Goal: Task Accomplishment & Management: Complete application form

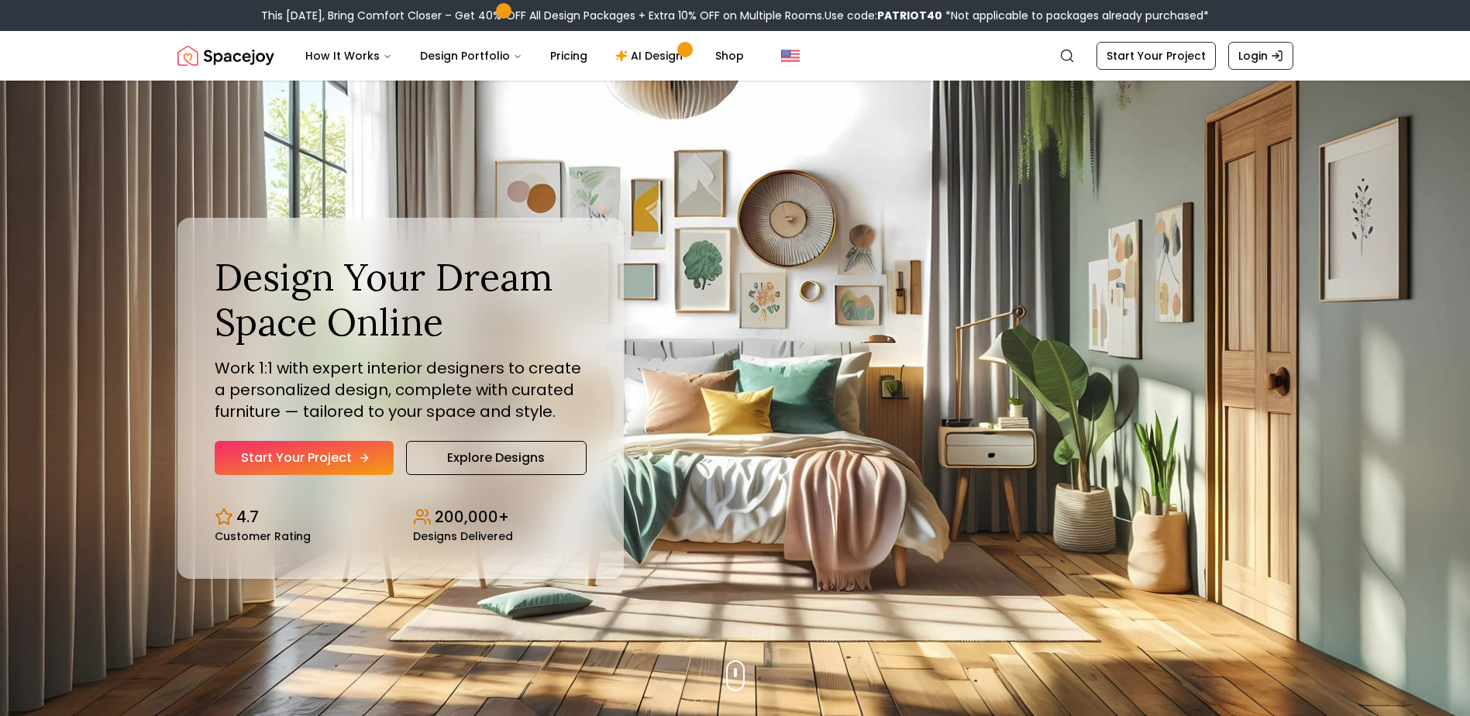
click at [328, 457] on link "Start Your Project" at bounding box center [304, 458] width 179 height 34
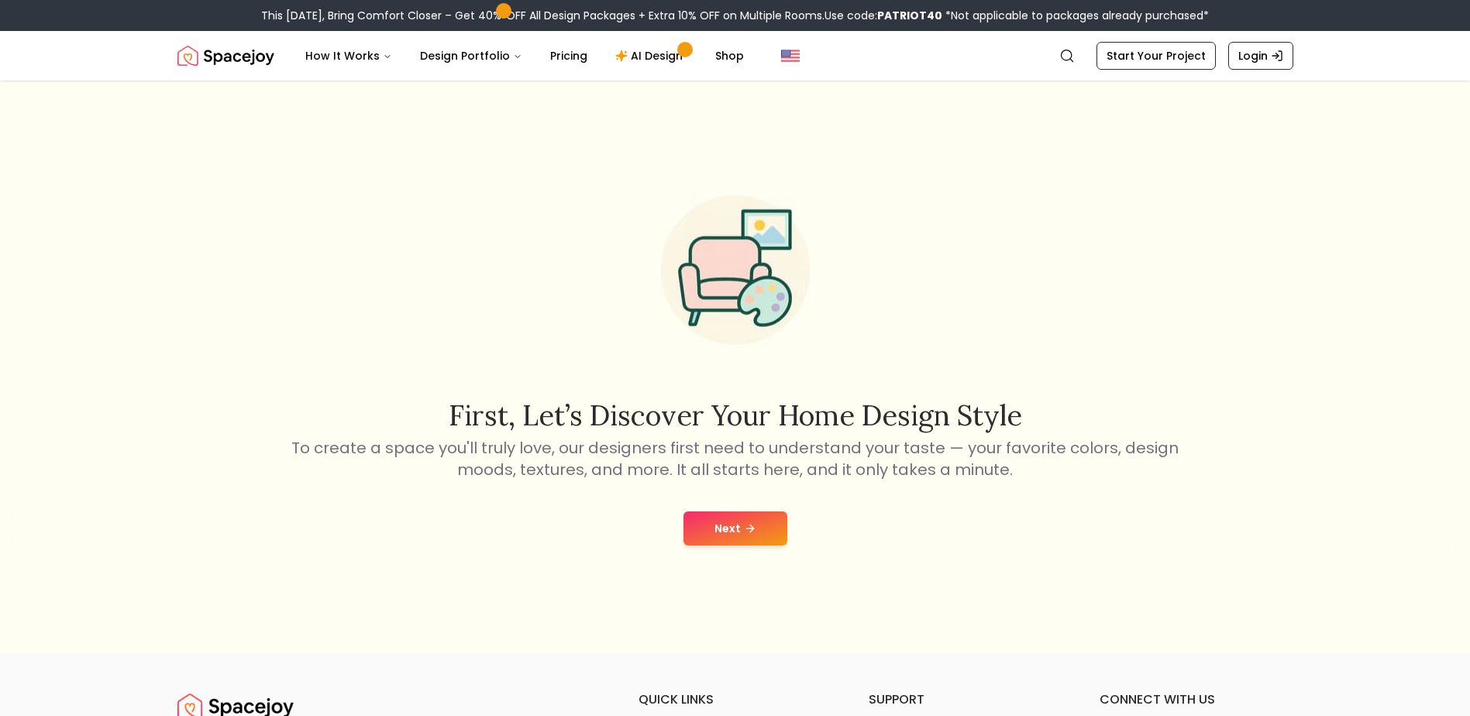
click at [733, 533] on button "Next" at bounding box center [735, 528] width 104 height 34
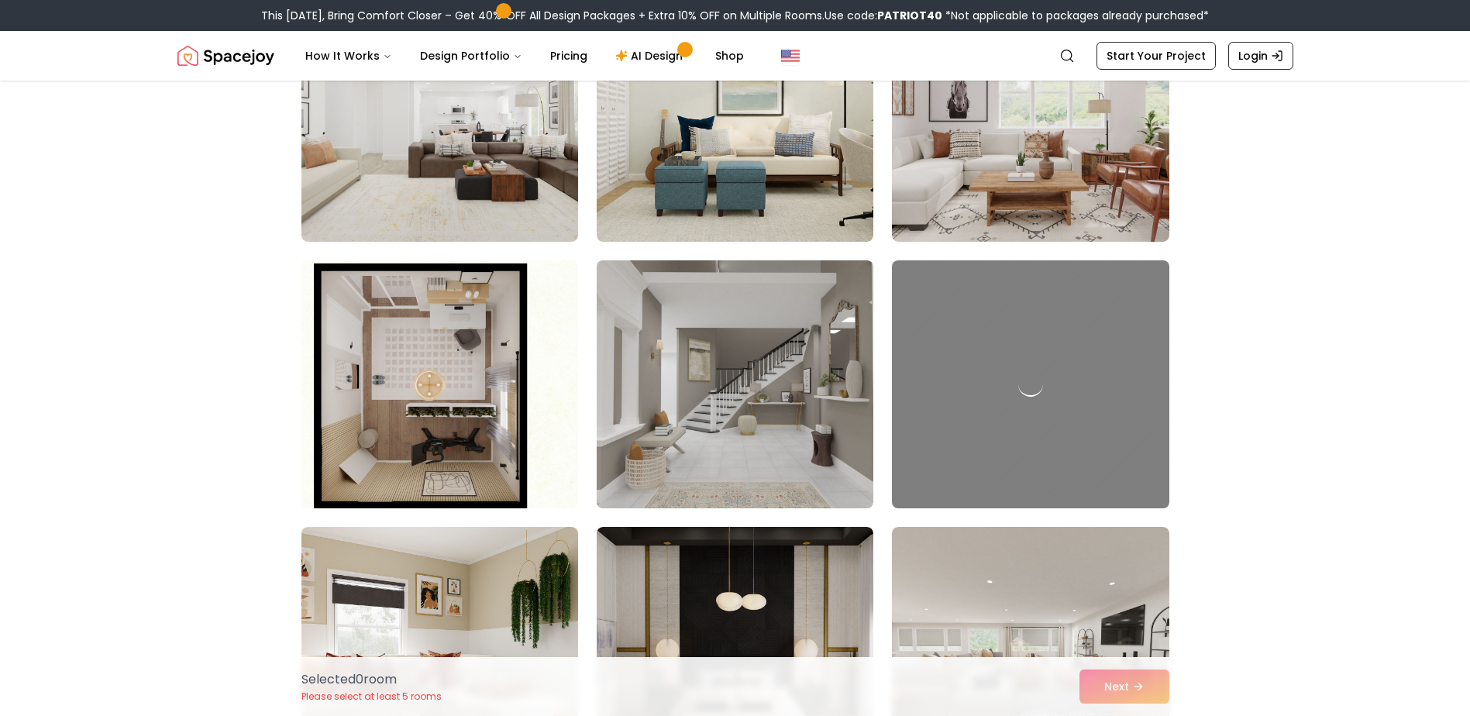
scroll to position [1704, 0]
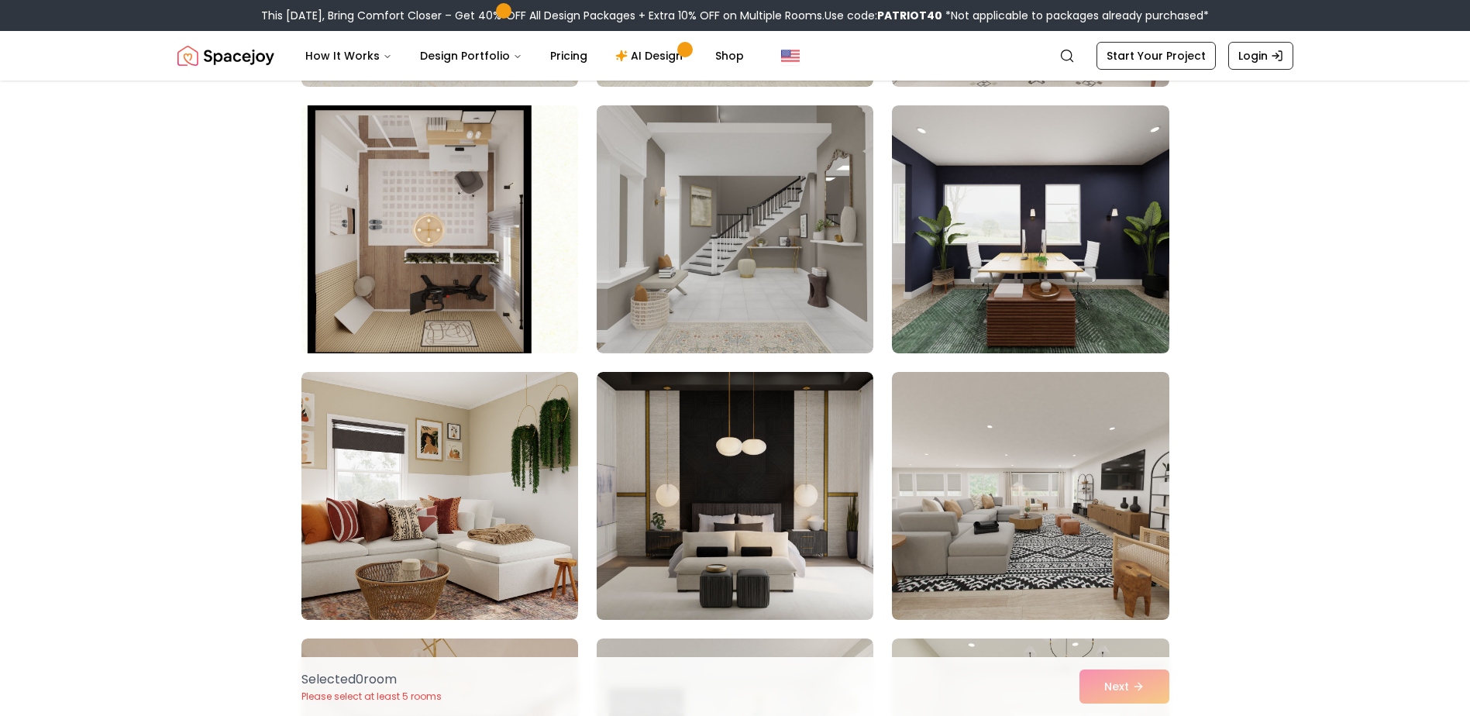
click at [425, 252] on img at bounding box center [439, 229] width 291 height 260
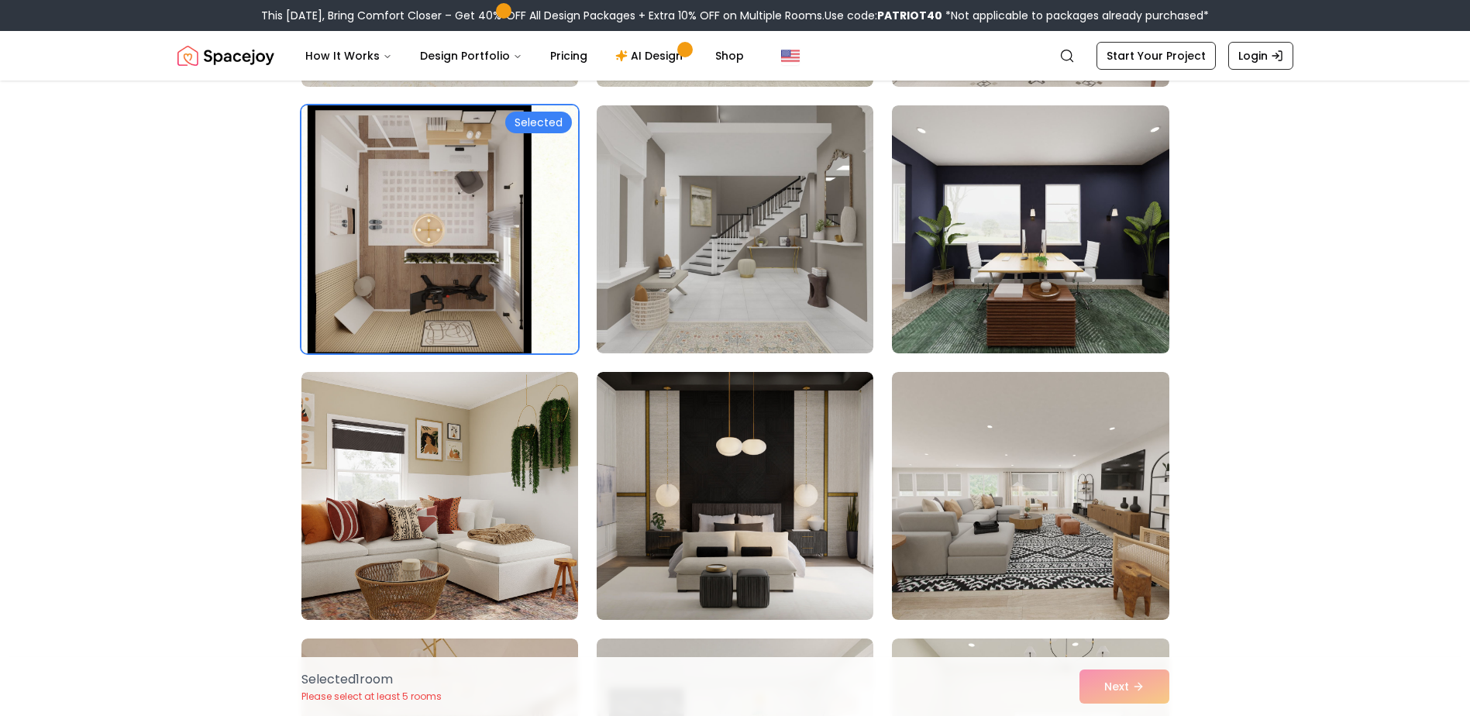
click at [530, 122] on div "Selected" at bounding box center [538, 123] width 67 height 22
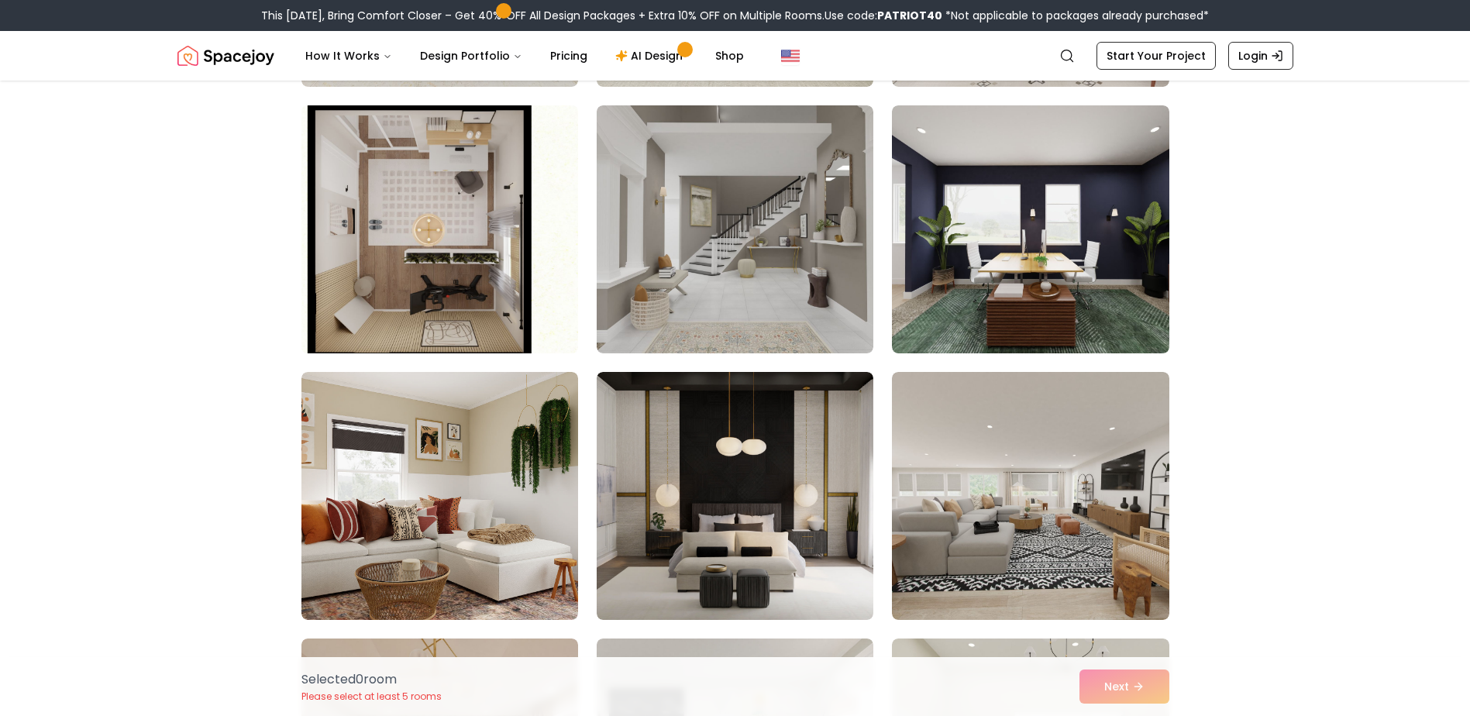
click at [531, 119] on img at bounding box center [439, 229] width 291 height 260
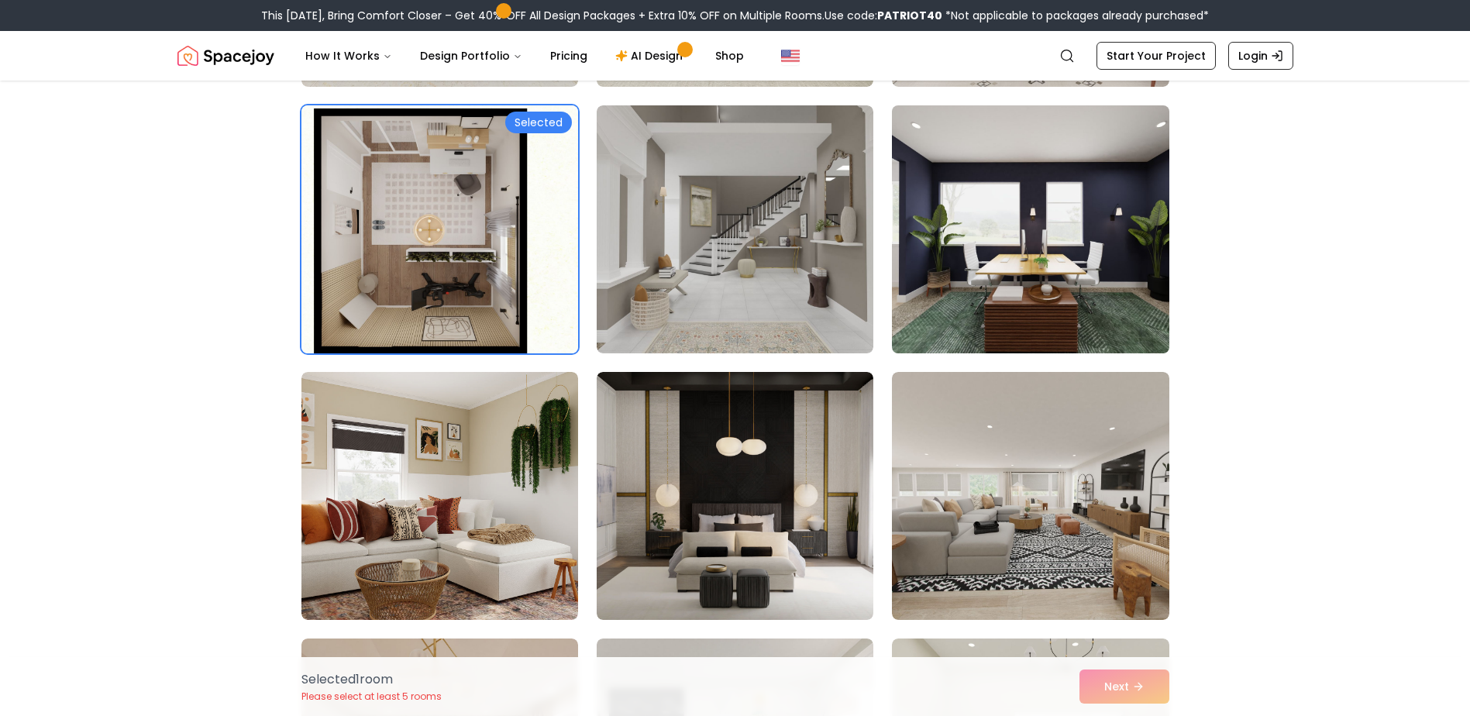
click at [987, 263] on img at bounding box center [1030, 229] width 291 height 260
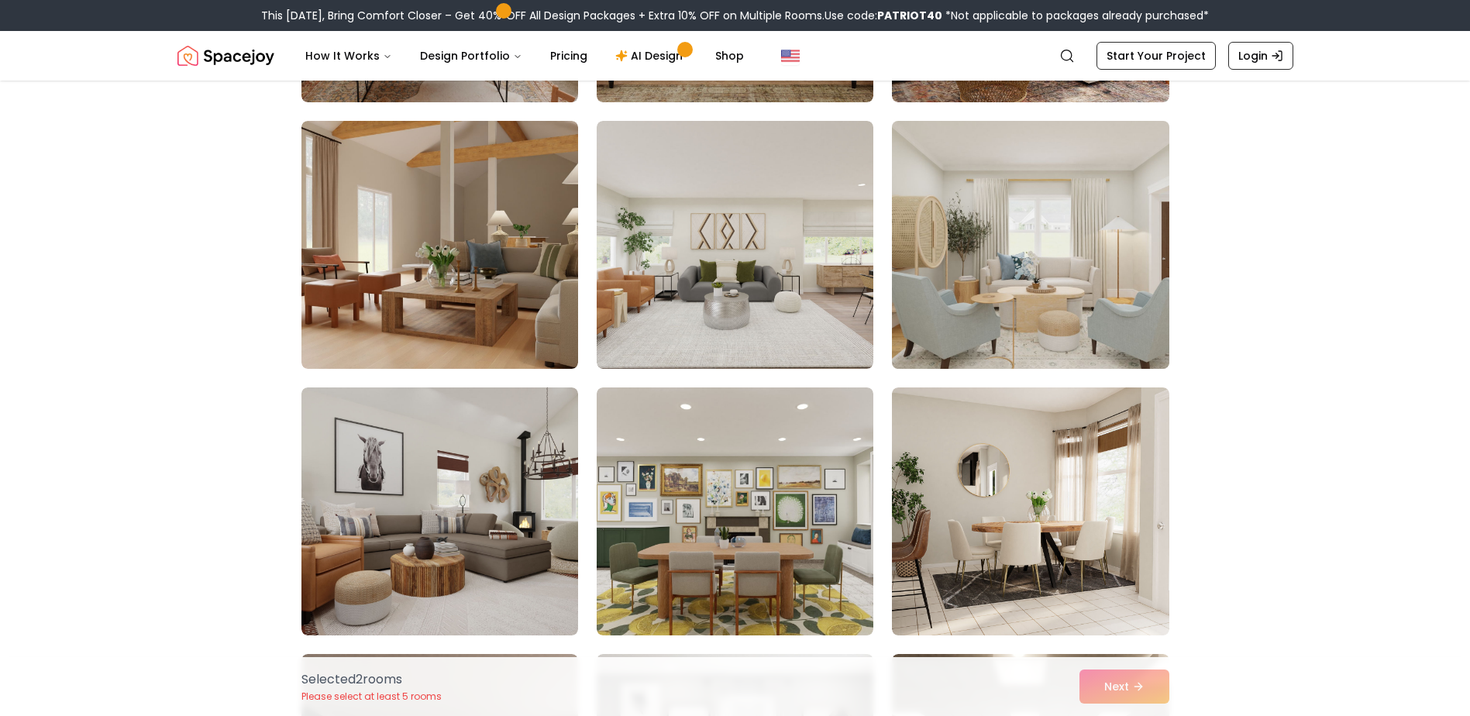
scroll to position [2712, 0]
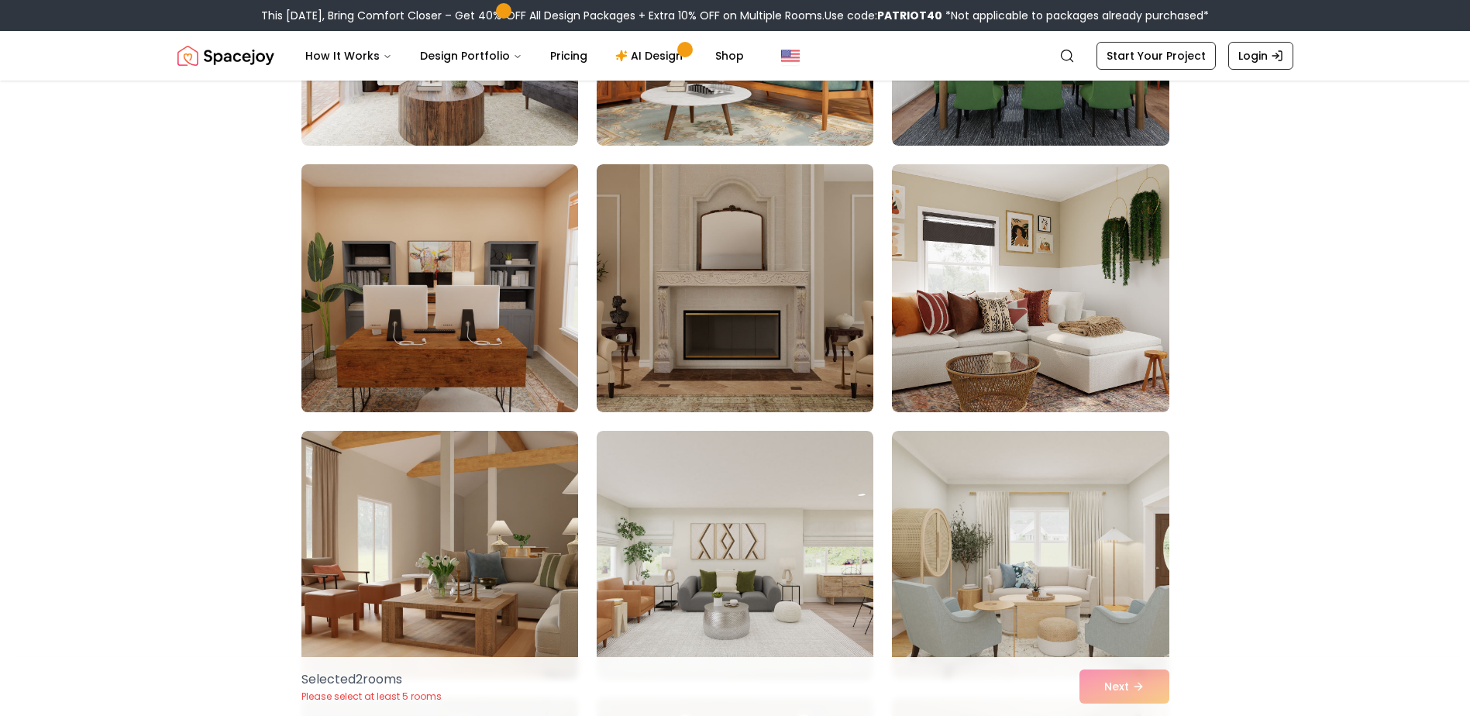
click at [476, 294] on img at bounding box center [439, 288] width 291 height 260
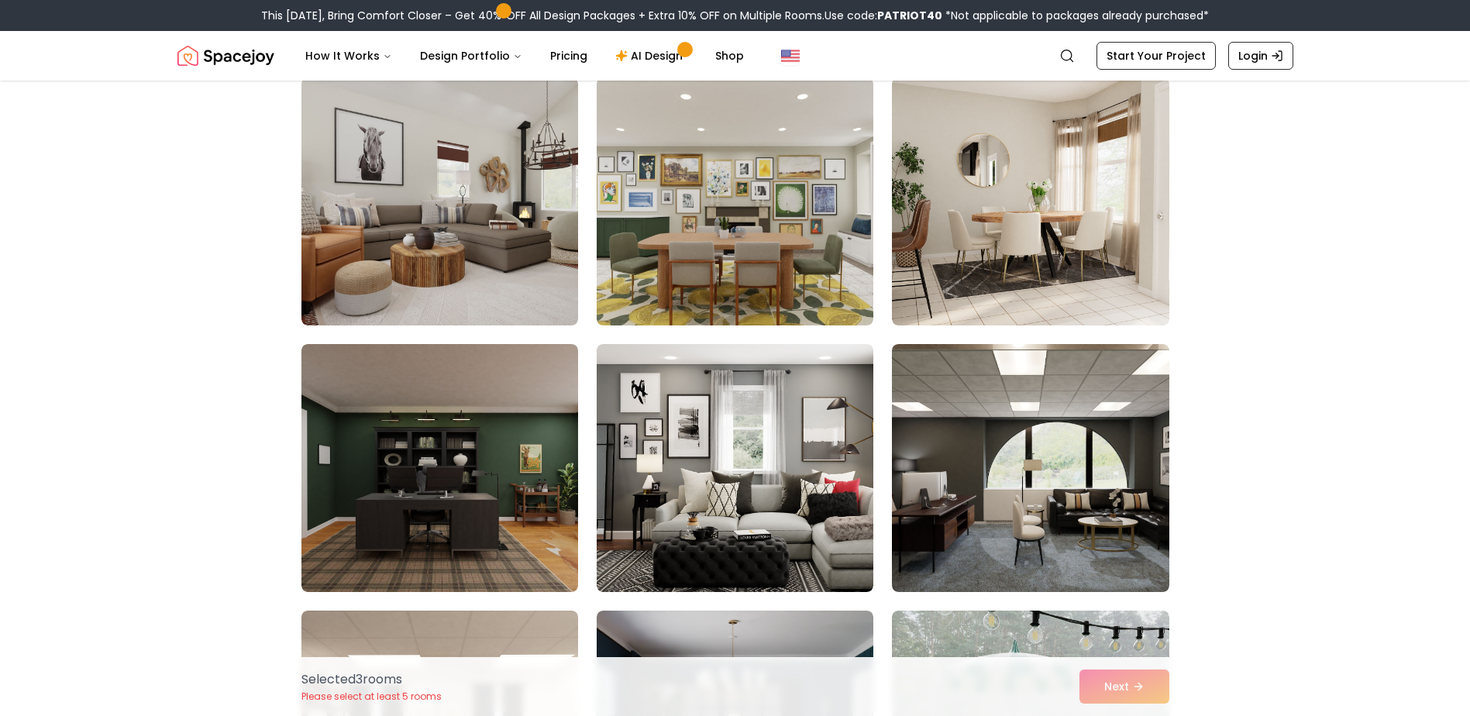
scroll to position [3486, 0]
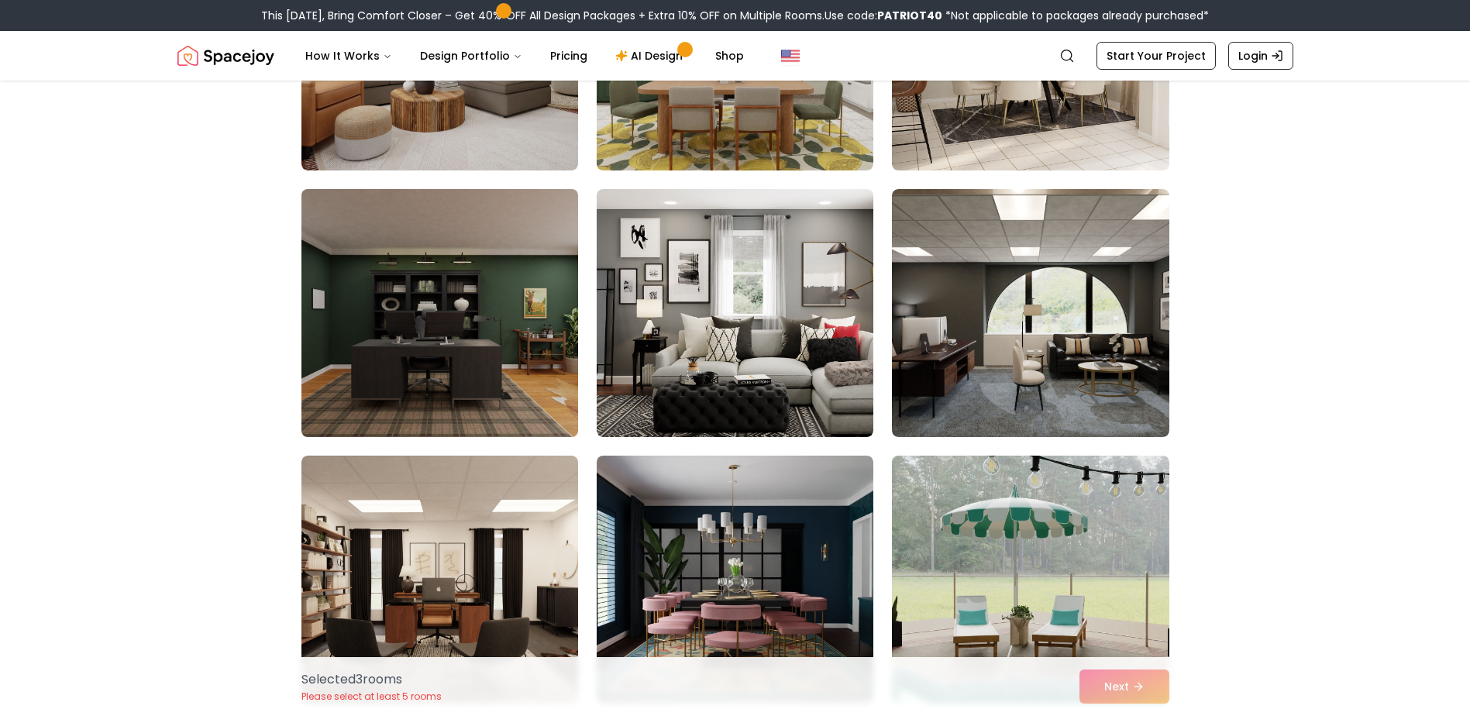
click at [451, 392] on img at bounding box center [439, 313] width 291 height 260
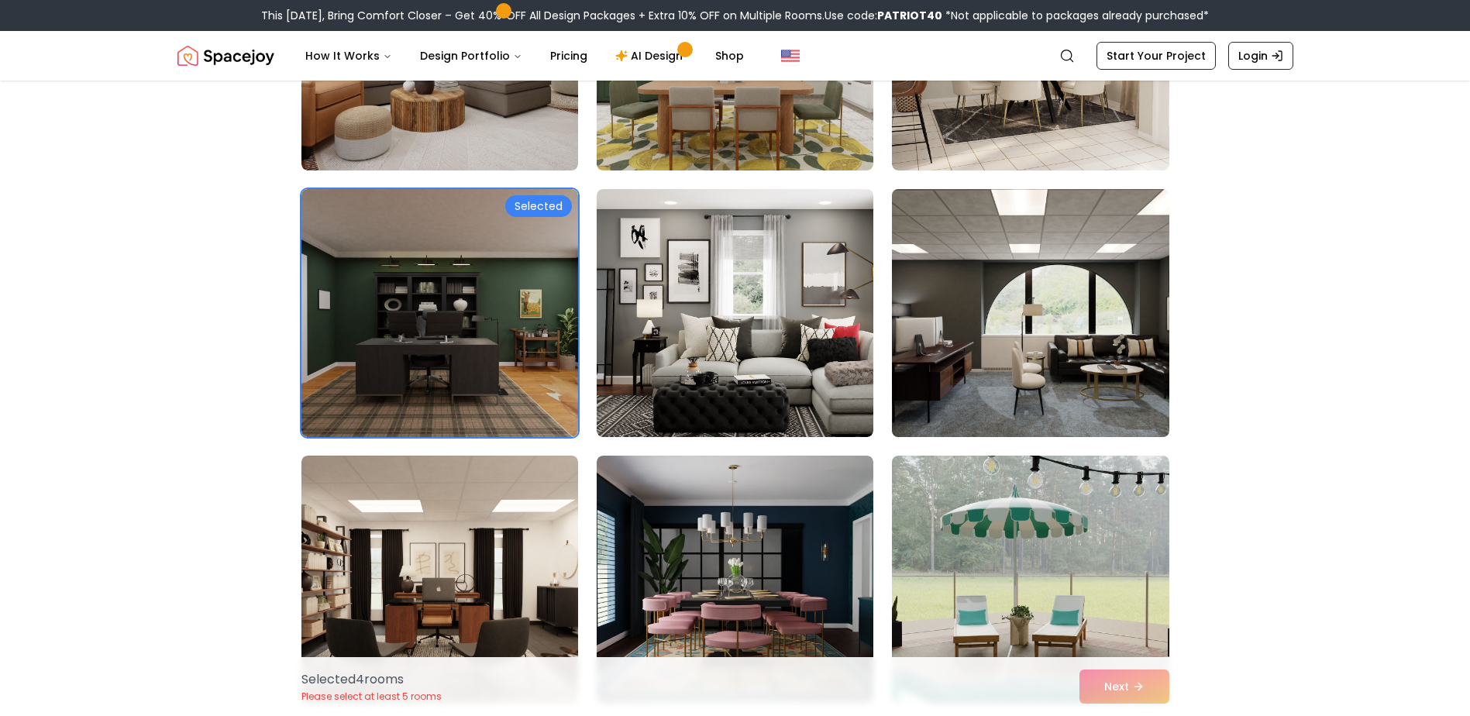
click at [1066, 349] on img at bounding box center [1030, 313] width 291 height 260
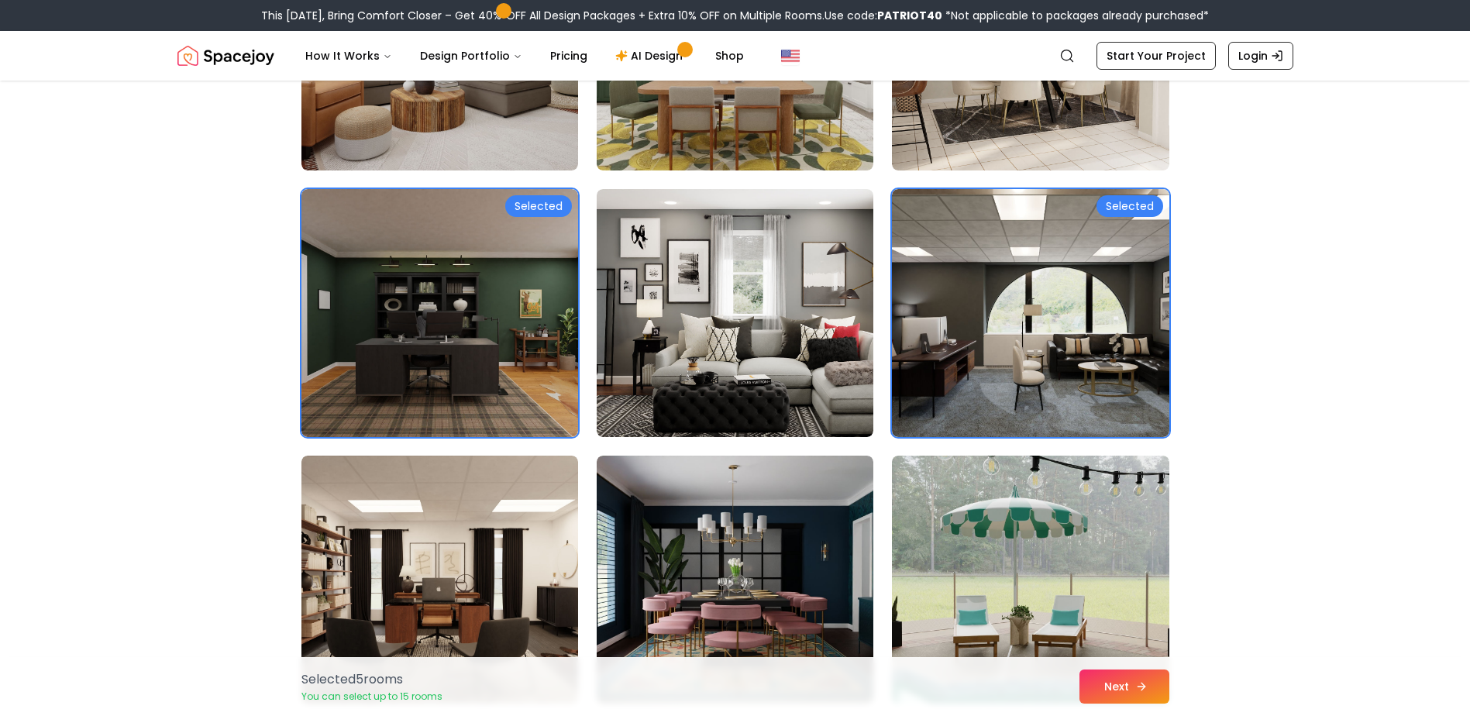
click at [1134, 697] on button "Next" at bounding box center [1124, 686] width 90 height 34
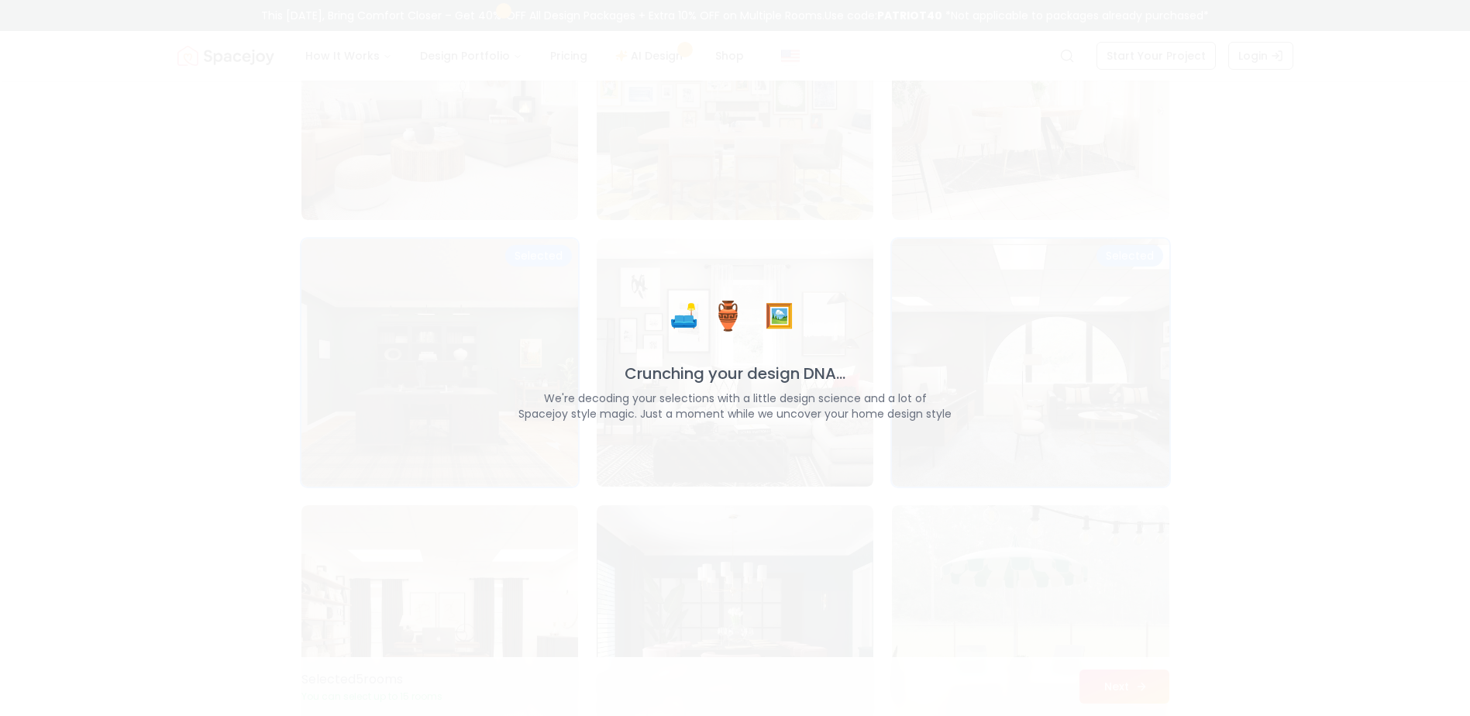
scroll to position [3536, 0]
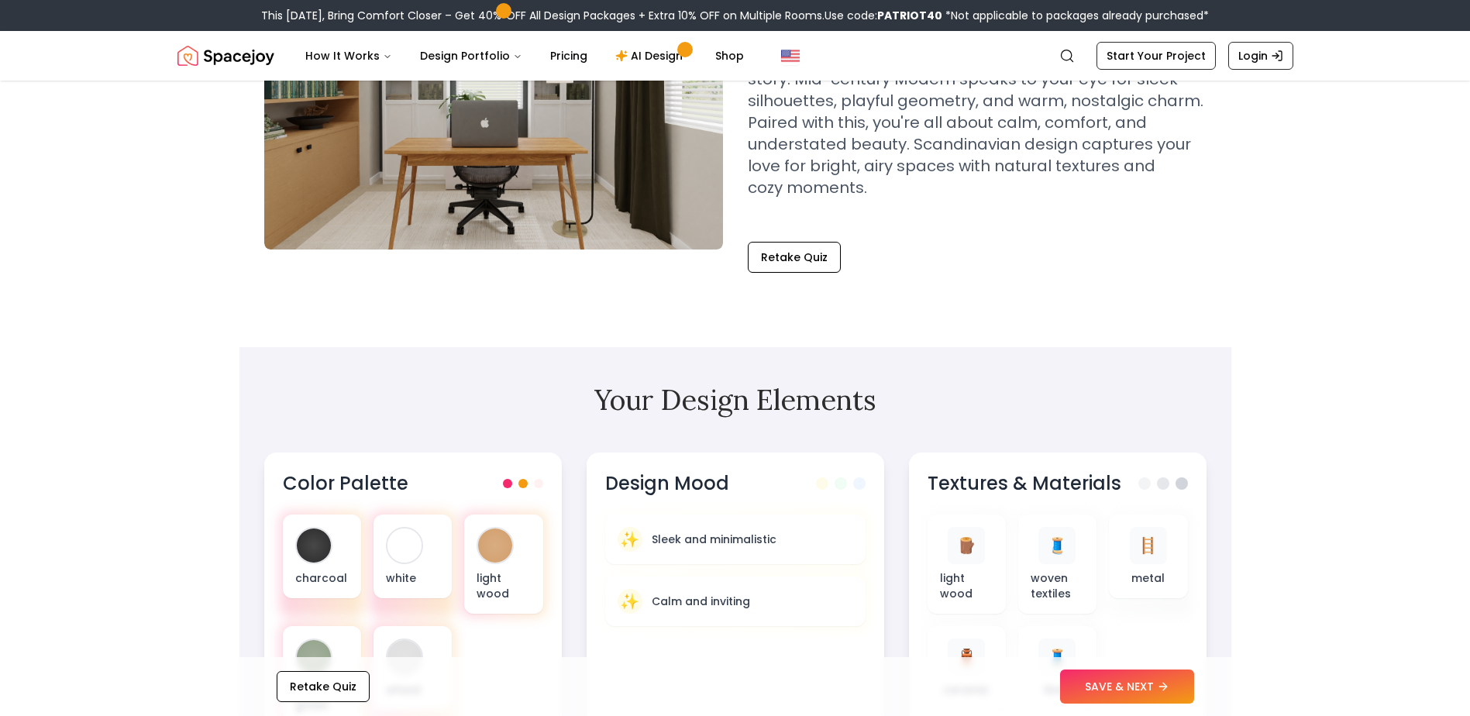
scroll to position [465, 0]
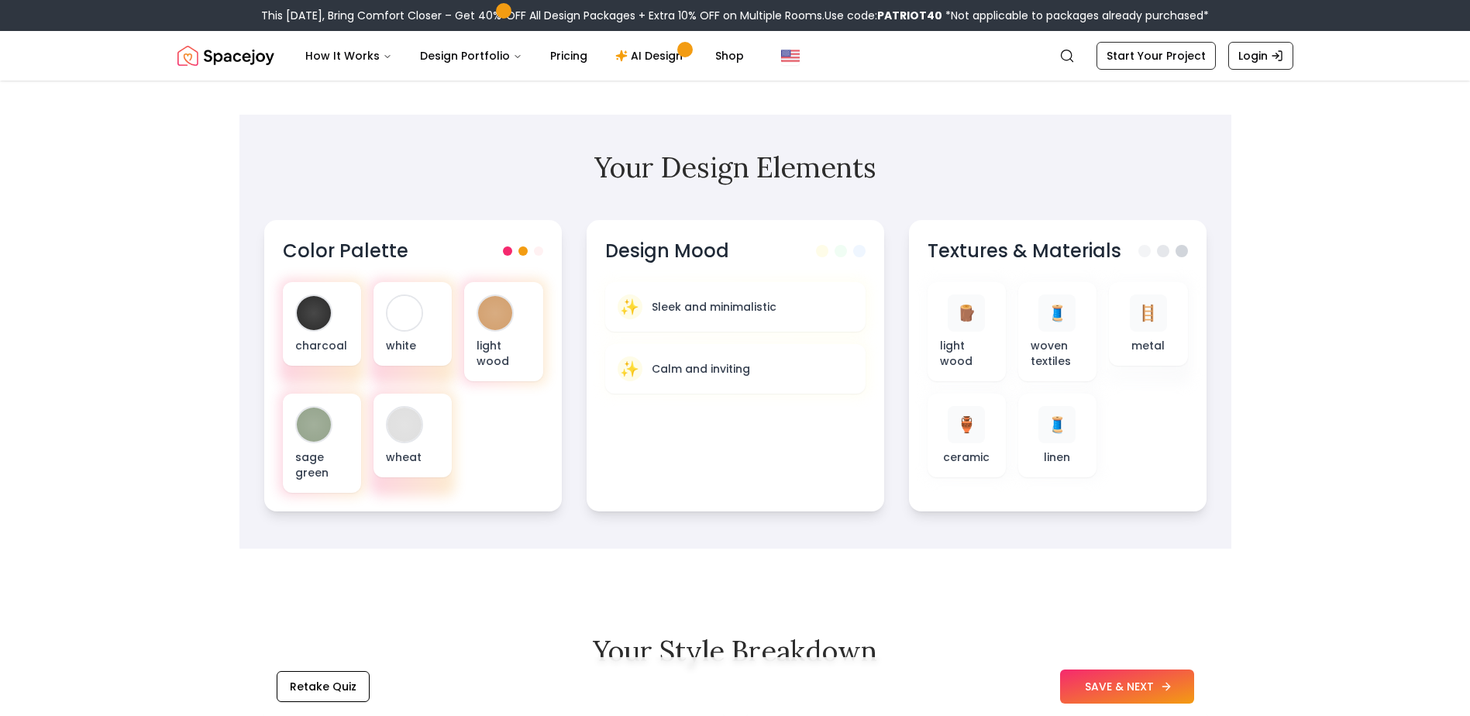
click at [1123, 683] on button "SAVE & NEXT" at bounding box center [1127, 686] width 134 height 34
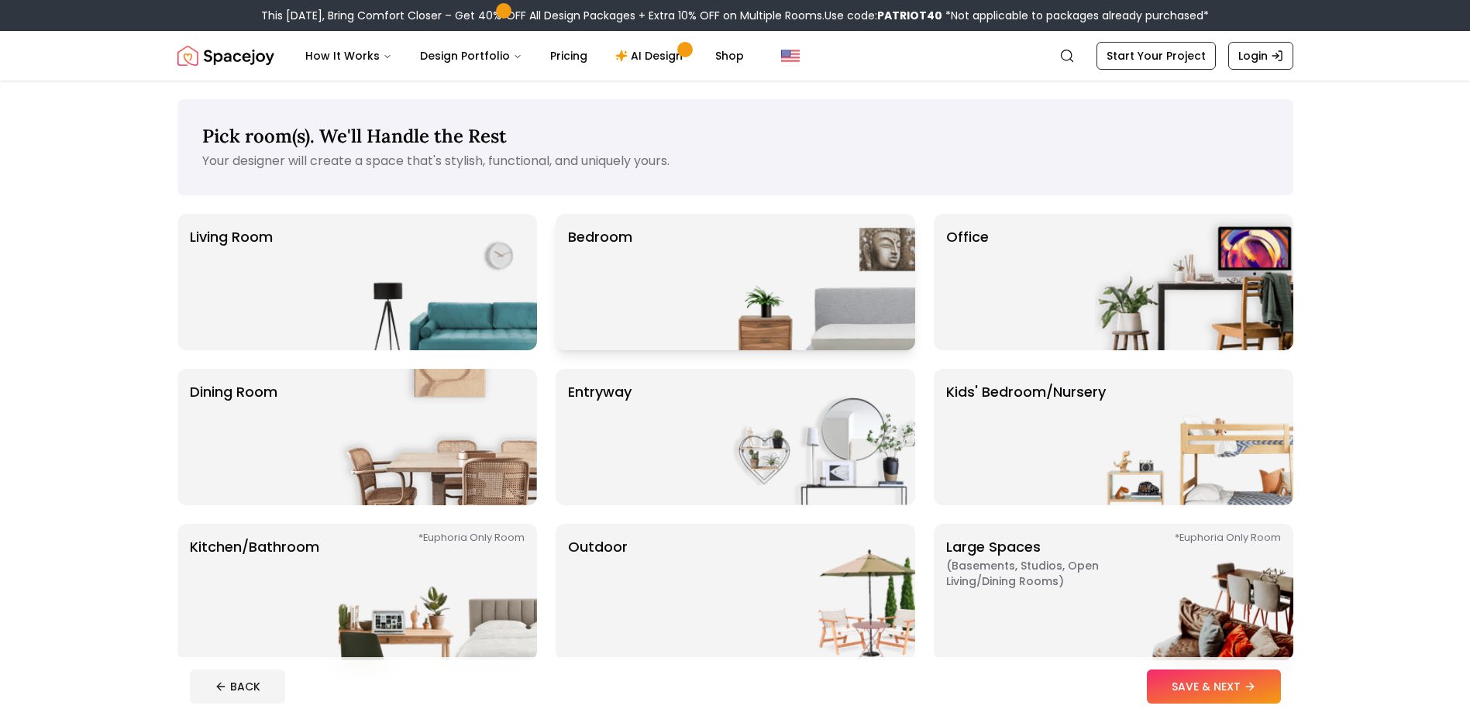
click at [697, 295] on div "Bedroom" at bounding box center [735, 282] width 359 height 136
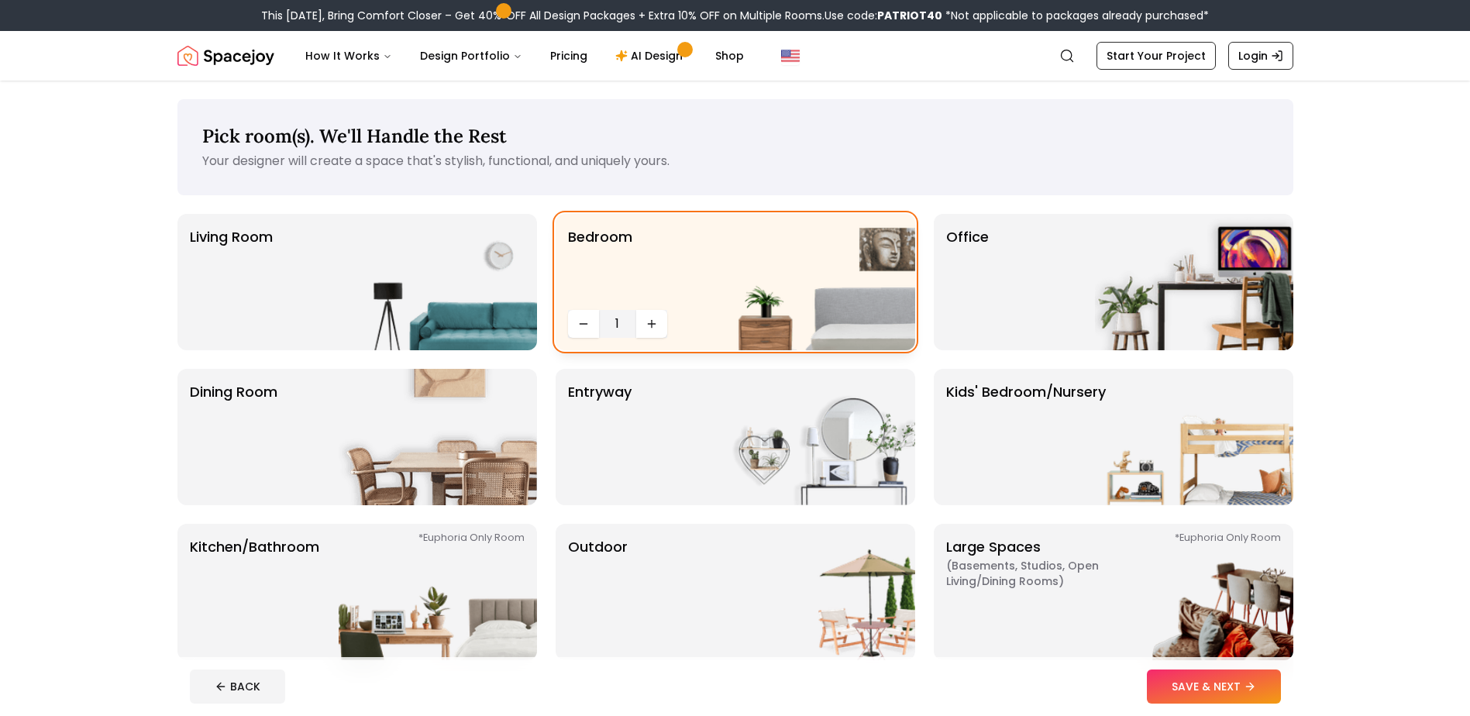
click at [659, 232] on div "Bedroom 1" at bounding box center [735, 282] width 359 height 136
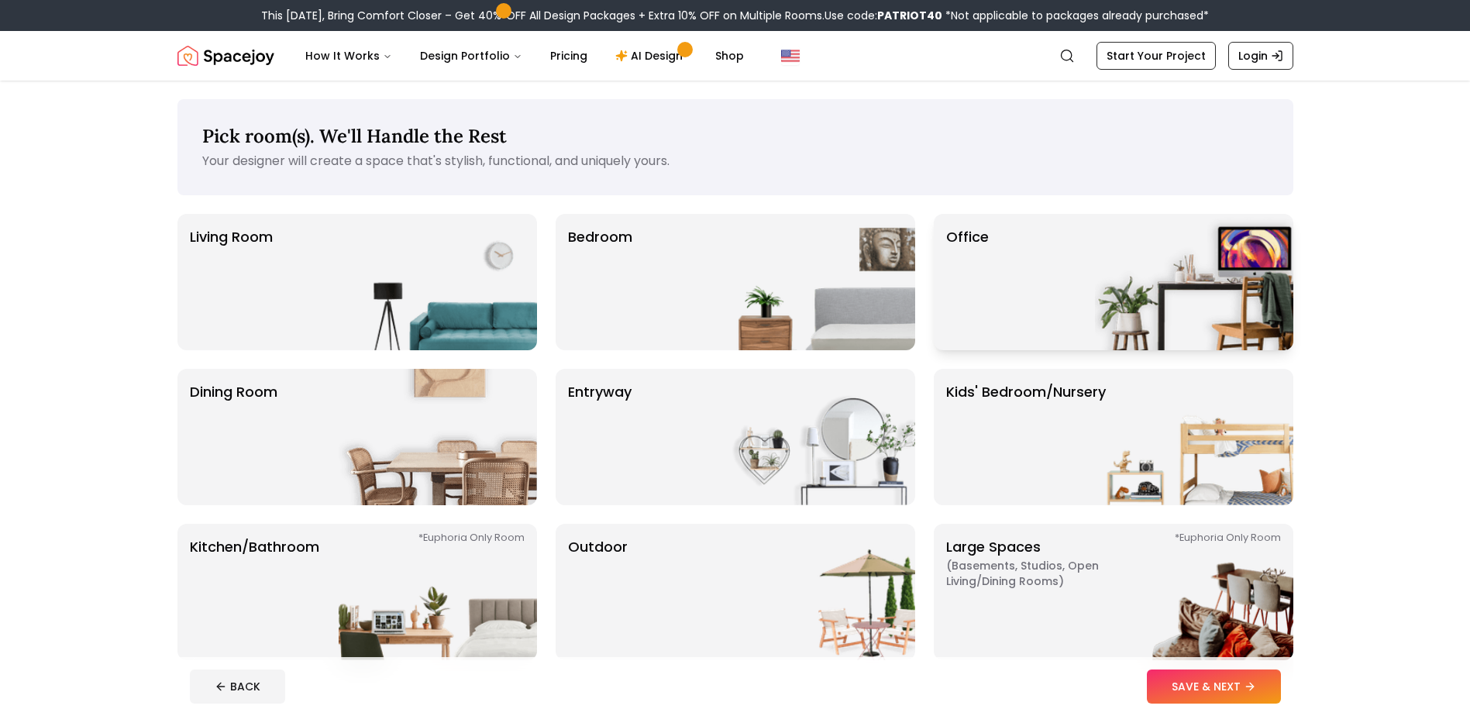
click at [1058, 269] on div "Office" at bounding box center [1113, 282] width 359 height 136
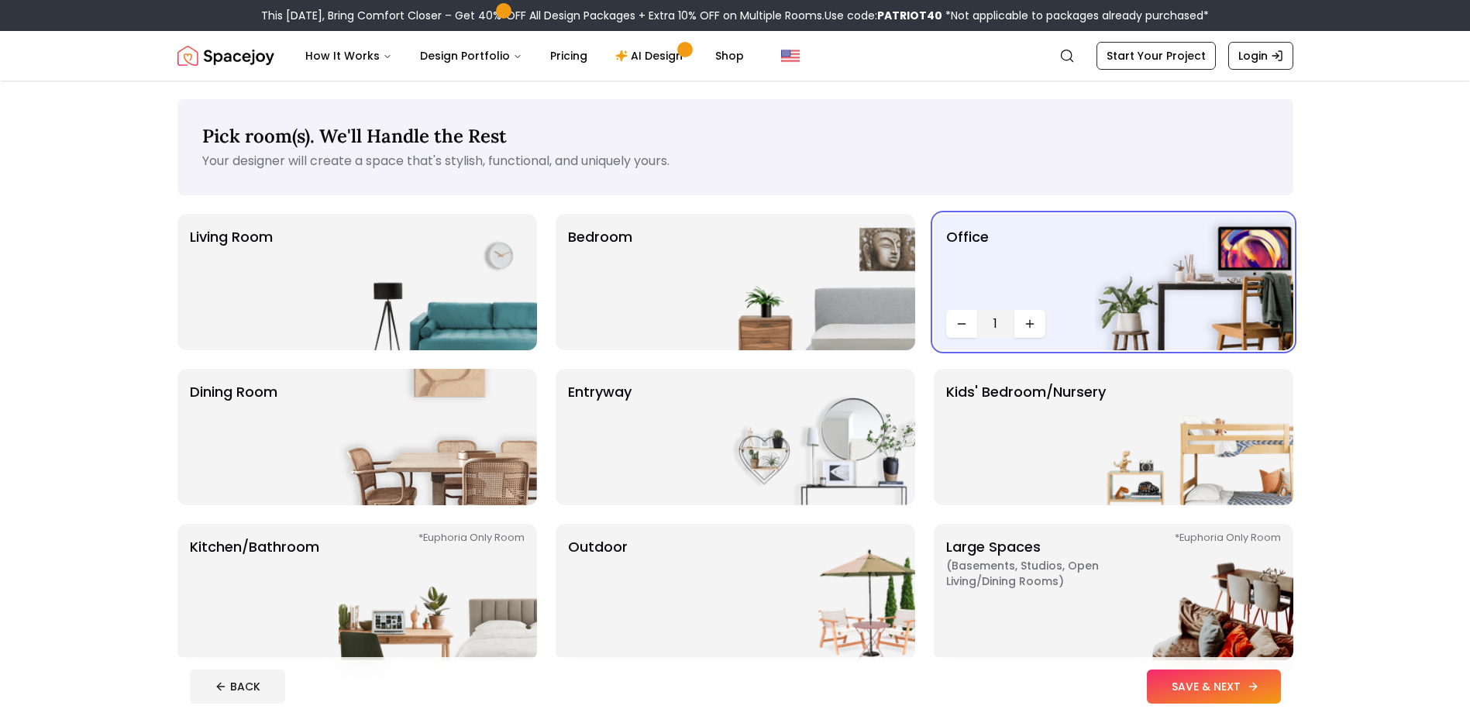
click at [1220, 691] on button "SAVE & NEXT" at bounding box center [1214, 686] width 134 height 34
